Goal: Task Accomplishment & Management: Use online tool/utility

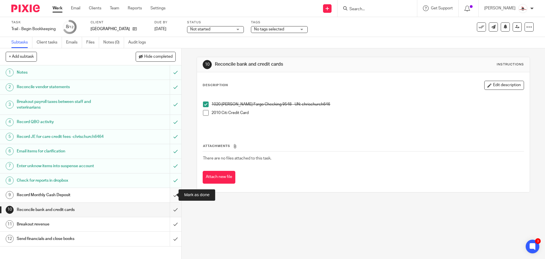
click at [172, 195] on input "submit" at bounding box center [90, 195] width 181 height 14
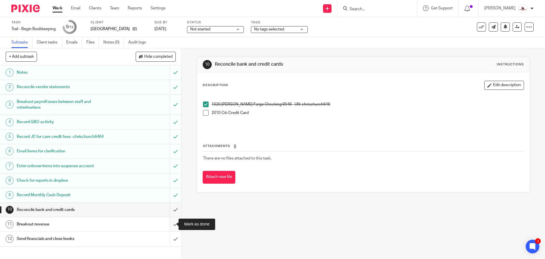
click at [170, 227] on input "submit" at bounding box center [90, 224] width 181 height 14
click at [57, 9] on link "Work" at bounding box center [58, 8] width 10 height 6
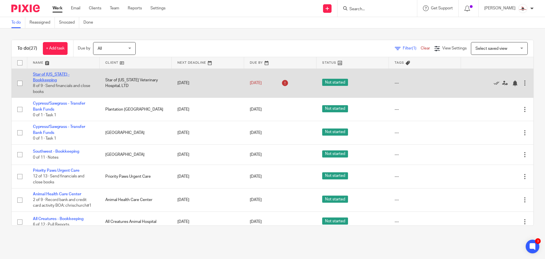
click at [70, 75] on link "Star of [US_STATE] - Bookkeeping" at bounding box center [51, 77] width 37 height 10
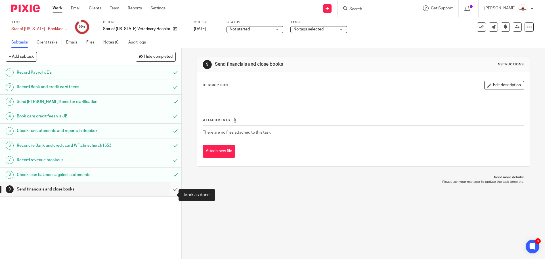
click at [173, 195] on input "submit" at bounding box center [90, 189] width 181 height 14
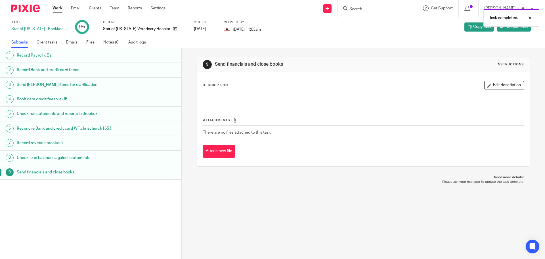
click at [58, 10] on link "Work" at bounding box center [58, 8] width 10 height 6
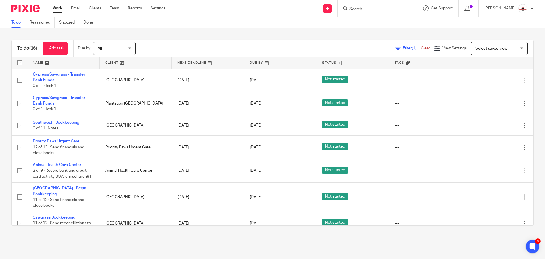
click at [111, 61] on link at bounding box center [136, 62] width 72 height 11
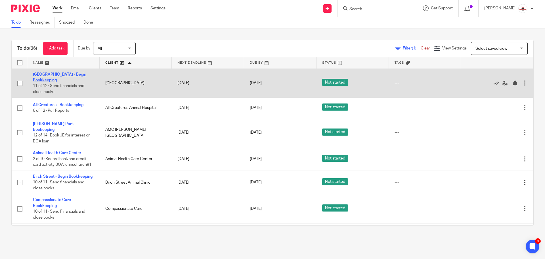
click at [46, 79] on link "[GEOGRAPHIC_DATA] - Begin Bookkeeping" at bounding box center [59, 77] width 53 height 10
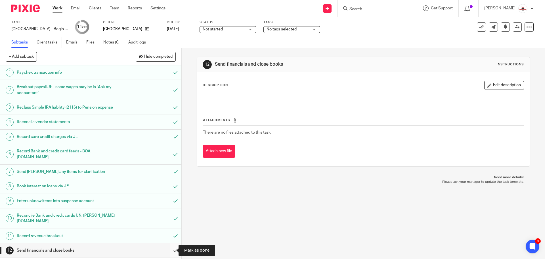
click at [170, 248] on input "submit" at bounding box center [90, 250] width 181 height 14
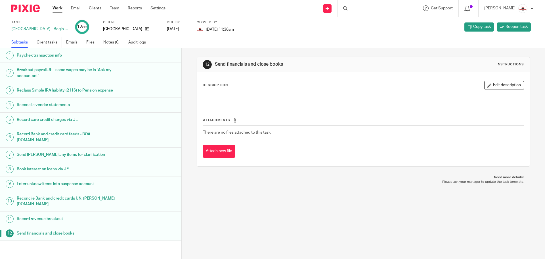
click at [57, 9] on link "Work" at bounding box center [58, 8] width 10 height 6
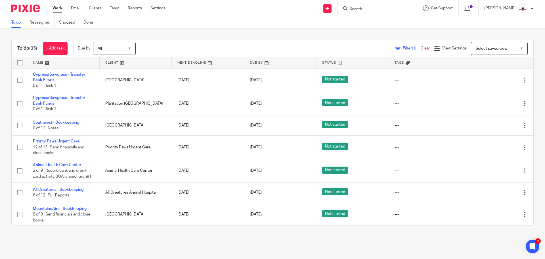
click at [110, 66] on link at bounding box center [136, 62] width 72 height 11
